Goal: Navigation & Orientation: Find specific page/section

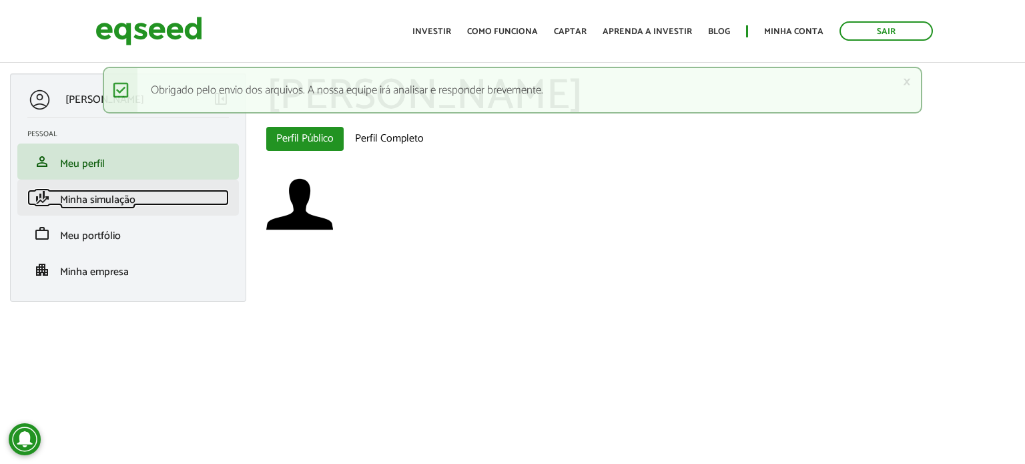
click at [136, 199] on link "finance_mode Minha simulação" at bounding box center [127, 197] width 201 height 16
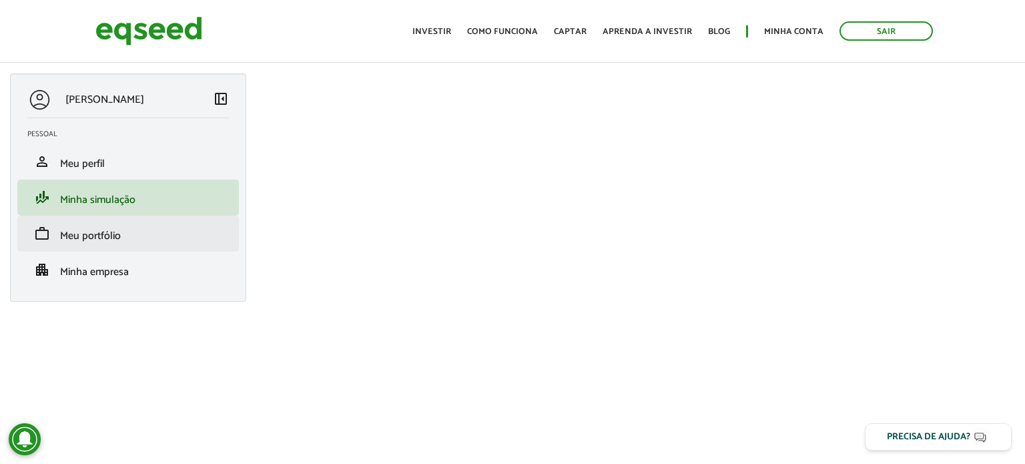
click at [219, 248] on li "work Meu portfólio" at bounding box center [127, 233] width 221 height 36
click at [140, 240] on link "work Meu portfólio" at bounding box center [127, 233] width 201 height 16
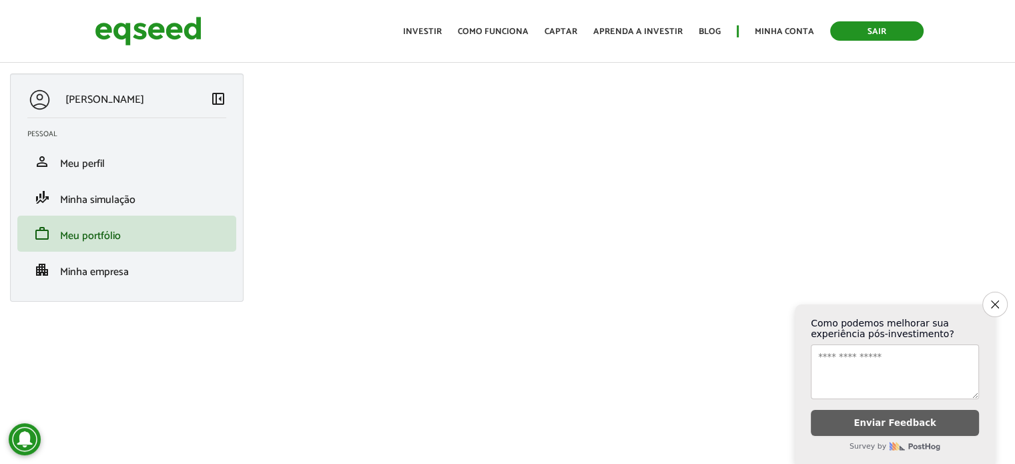
click at [910, 29] on link "Sair" at bounding box center [876, 30] width 93 height 19
